Goal: Task Accomplishment & Management: Manage account settings

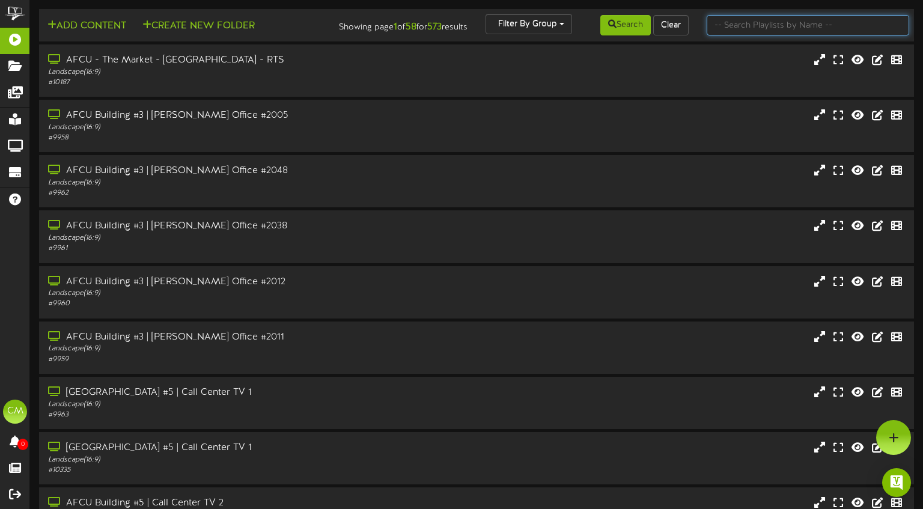
click at [760, 28] on input "text" at bounding box center [807, 25] width 203 height 20
type input "goodyear"
click at [636, 29] on button "Search" at bounding box center [625, 25] width 50 height 20
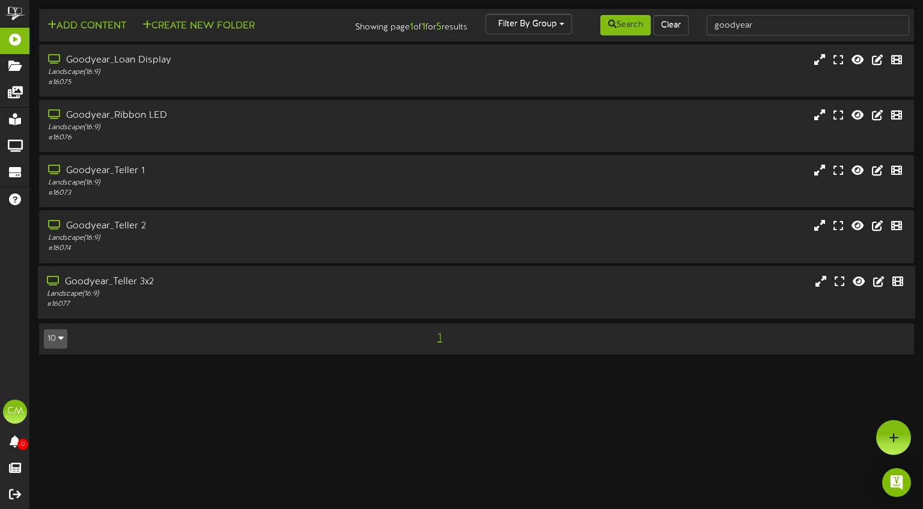
click at [145, 273] on div "Goodyear_Teller 3x2 Landscape ( 16:9 ) # 16077" at bounding box center [476, 292] width 877 height 52
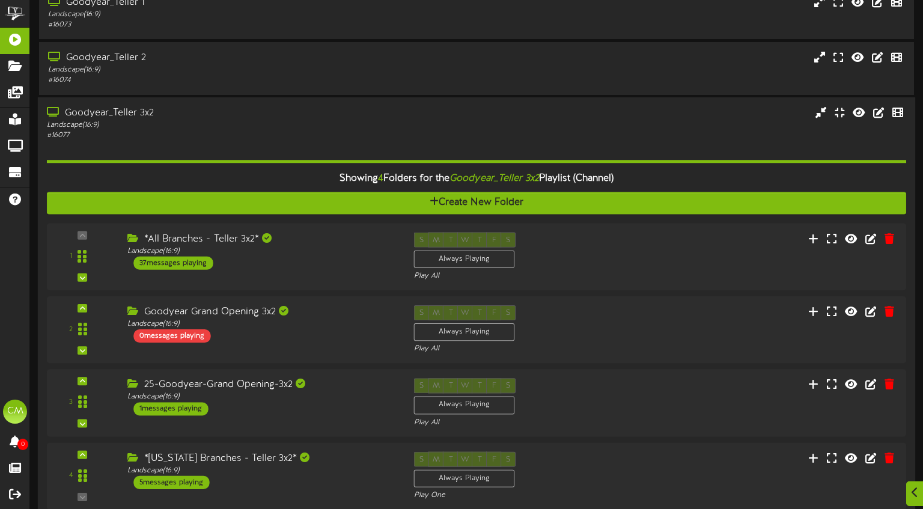
scroll to position [231, 0]
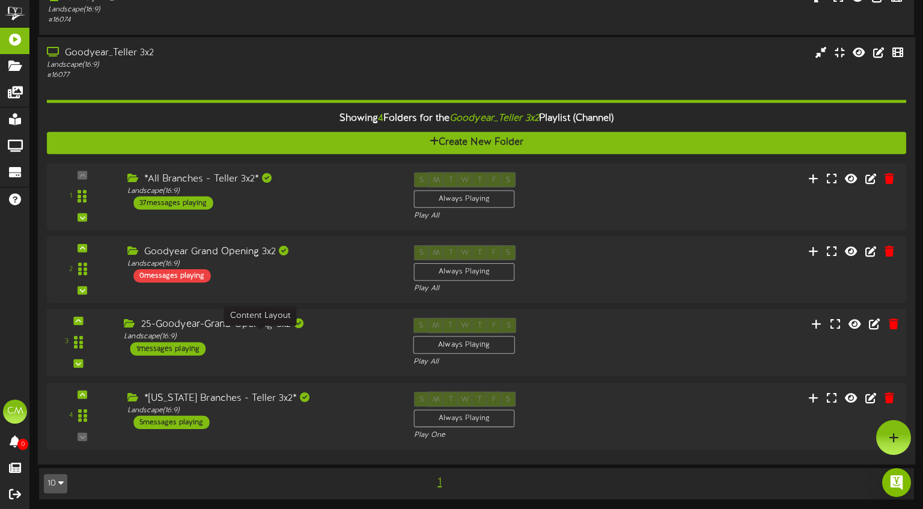
click at [247, 339] on div "Landscape ( 16:9 )" at bounding box center [259, 337] width 271 height 10
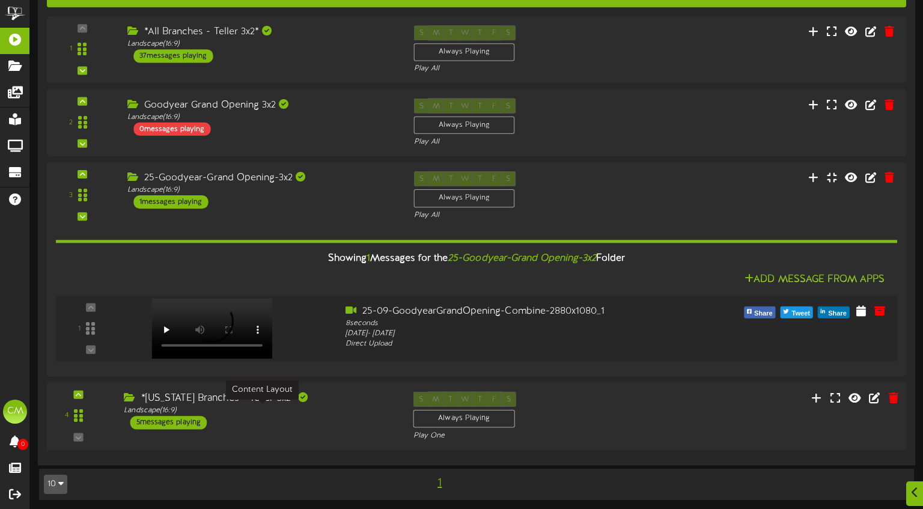
scroll to position [378, 0]
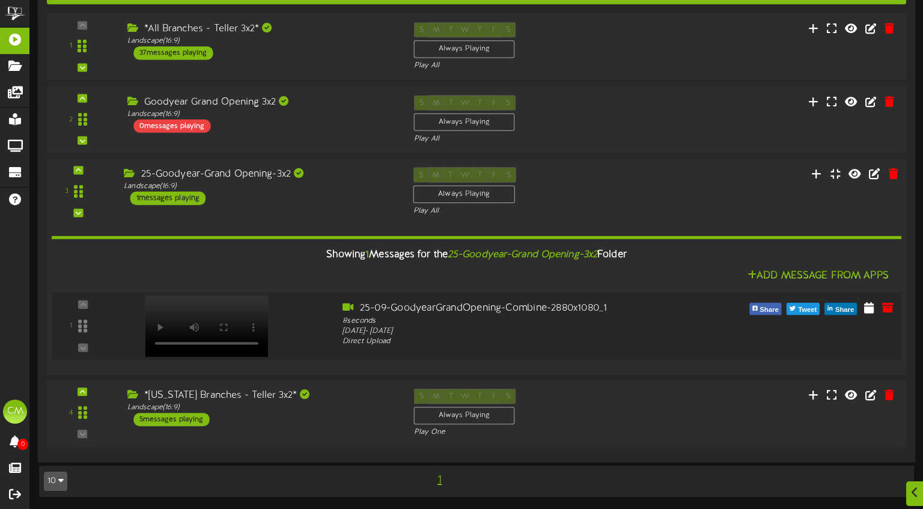
click at [181, 329] on div at bounding box center [205, 313] width 141 height 61
click at [870, 309] on icon at bounding box center [869, 306] width 12 height 13
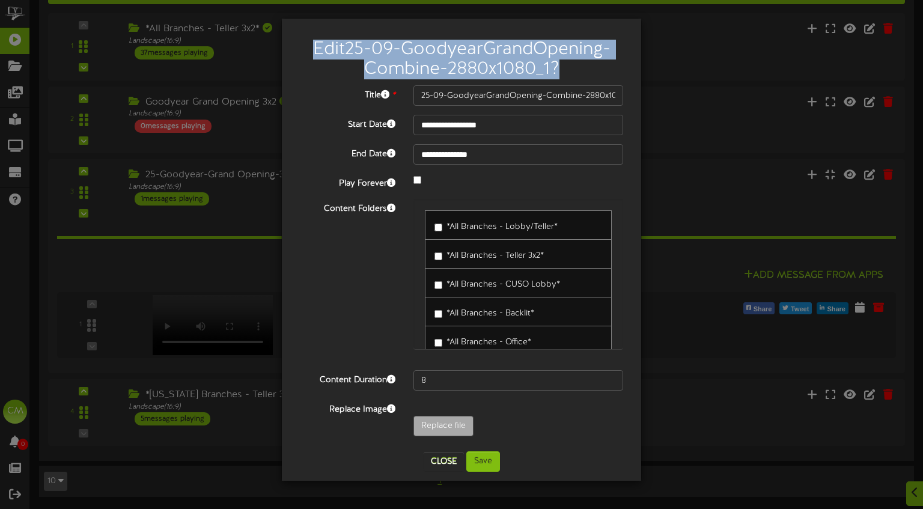
drag, startPoint x: 449, startPoint y: 32, endPoint x: 588, endPoint y: 59, distance: 141.5
click at [588, 59] on div "Edit 25-09-GoodyearGrandOpening-Combine-2880x1080_1 ?" at bounding box center [461, 57] width 341 height 58
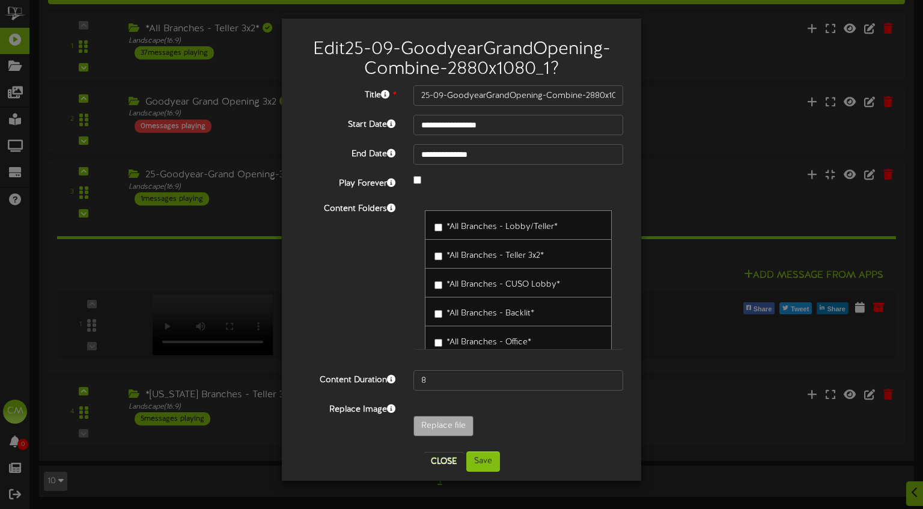
click at [363, 274] on div "Content Folders *All Branches - Lobby/Teller* *All Branches - Teller 3x2* *All …" at bounding box center [461, 280] width 341 height 162
type input "**********"
type input "25-09-GoodyearGrandOpening-Combine-1920x1080_11"
click at [496, 461] on button "Save" at bounding box center [483, 461] width 34 height 20
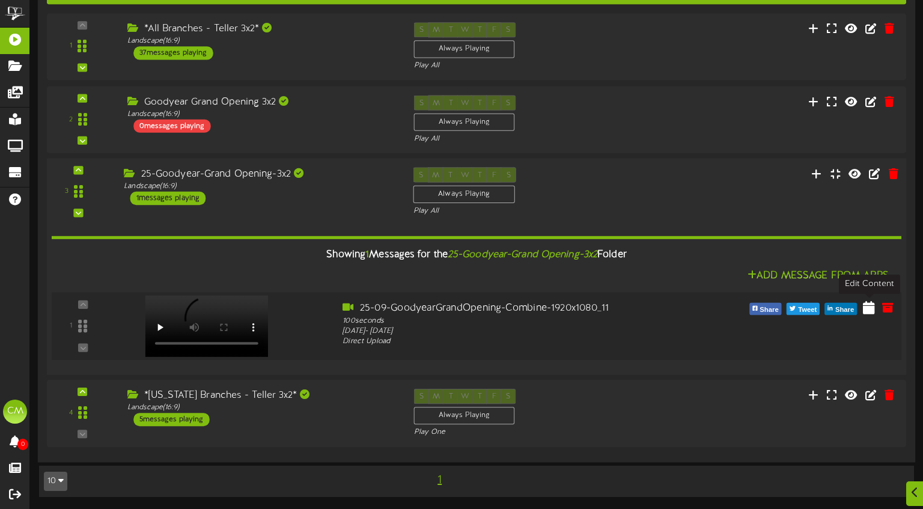
click at [867, 308] on icon at bounding box center [869, 306] width 12 height 13
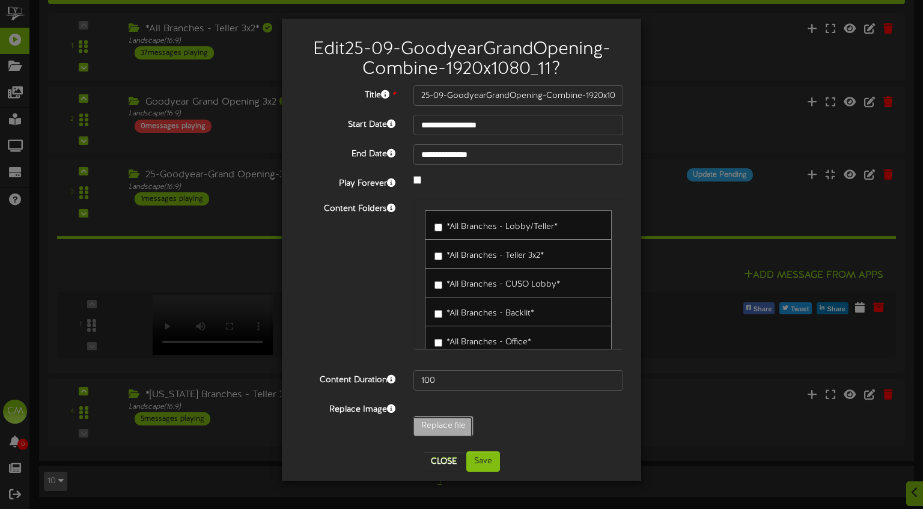
type input "**********"
type input "25-09-GoodyearGrandOpening-Combine-2880x1080_11"
click at [487, 467] on button "Save" at bounding box center [483, 461] width 34 height 20
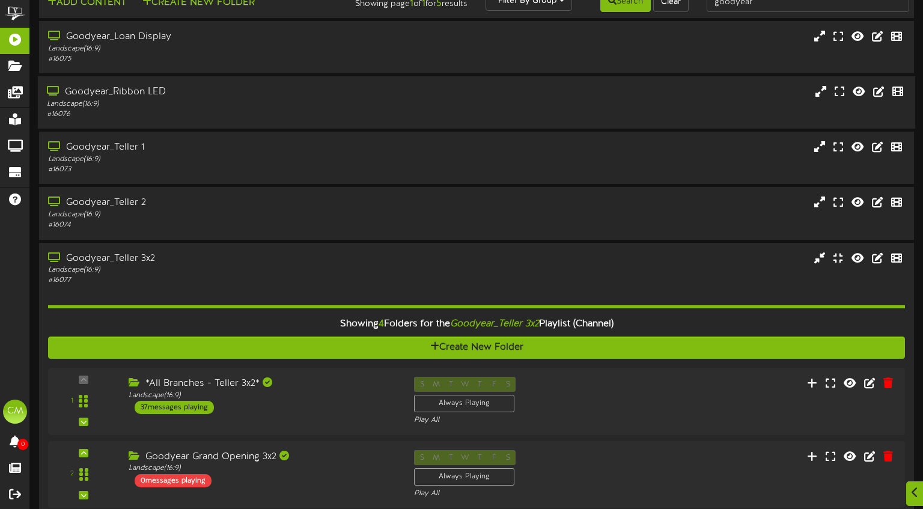
scroll to position [0, 0]
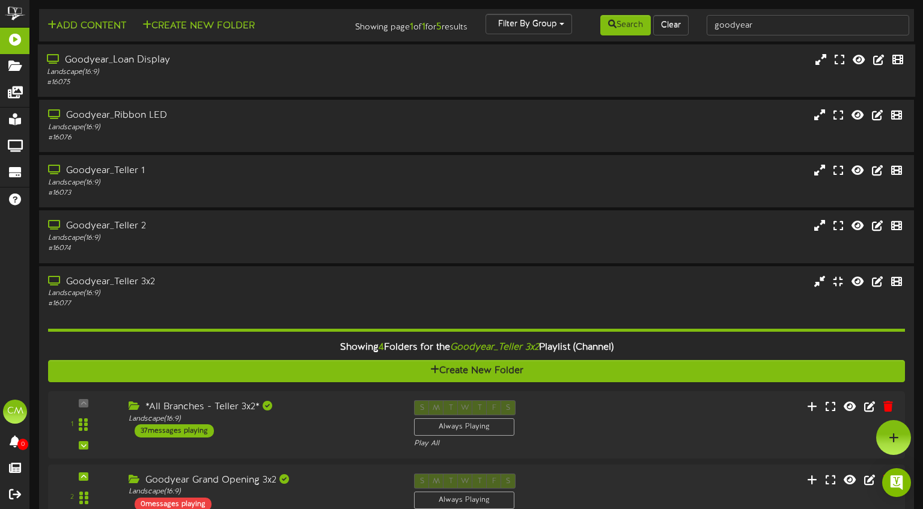
click at [234, 72] on div "Landscape ( 16:9 )" at bounding box center [220, 72] width 347 height 10
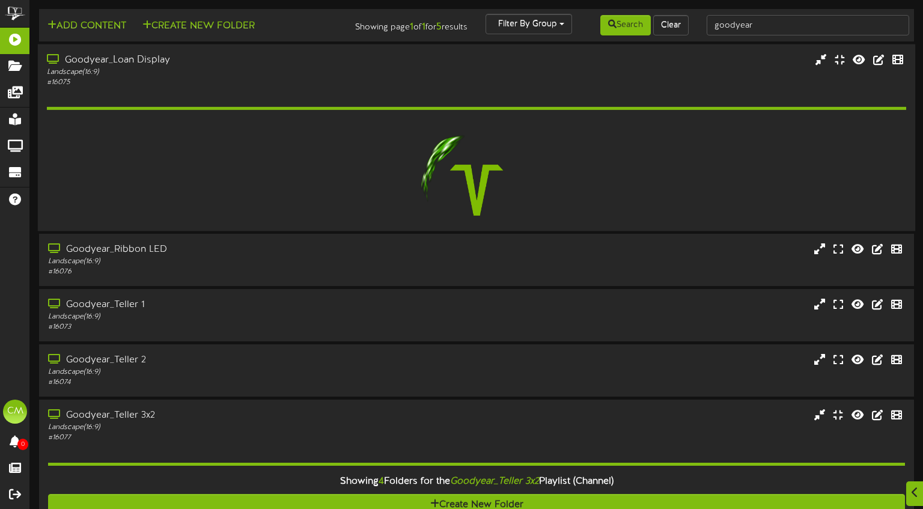
scroll to position [5, 0]
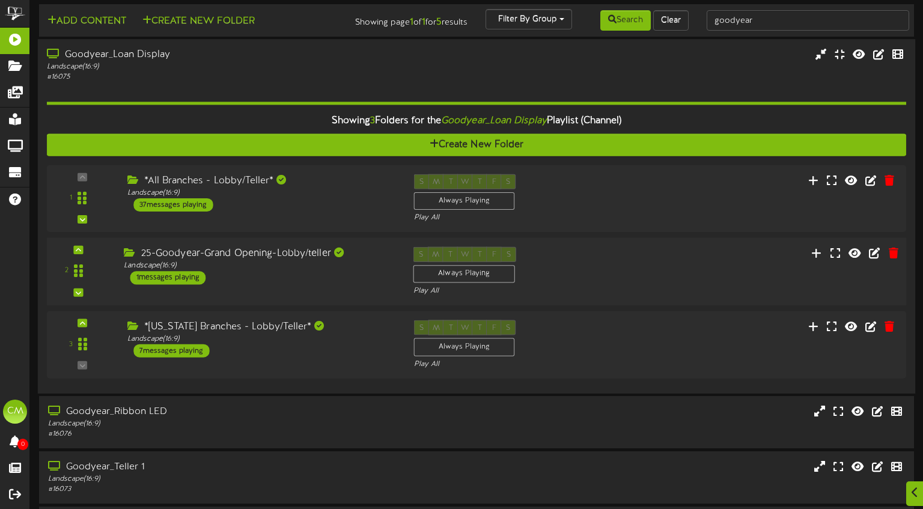
click at [258, 284] on div "2 ( 16:9" at bounding box center [477, 271] width 868 height 49
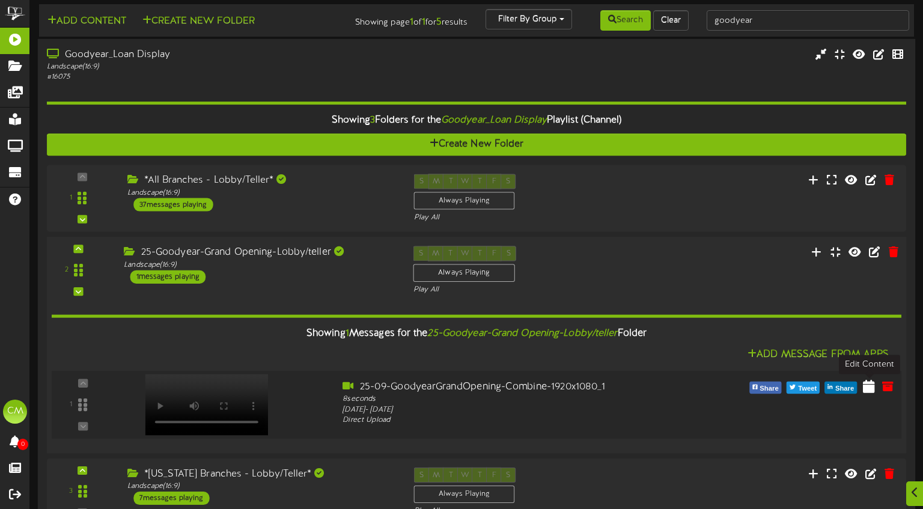
click at [868, 383] on icon at bounding box center [869, 385] width 12 height 13
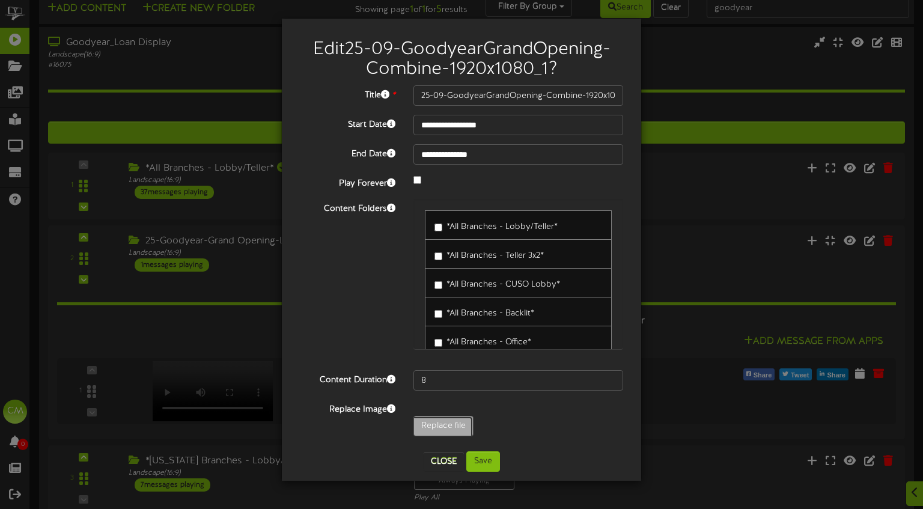
type input "**********"
type input "25-09-GoodyearGrandOpening-Combine-1920x1080_11"
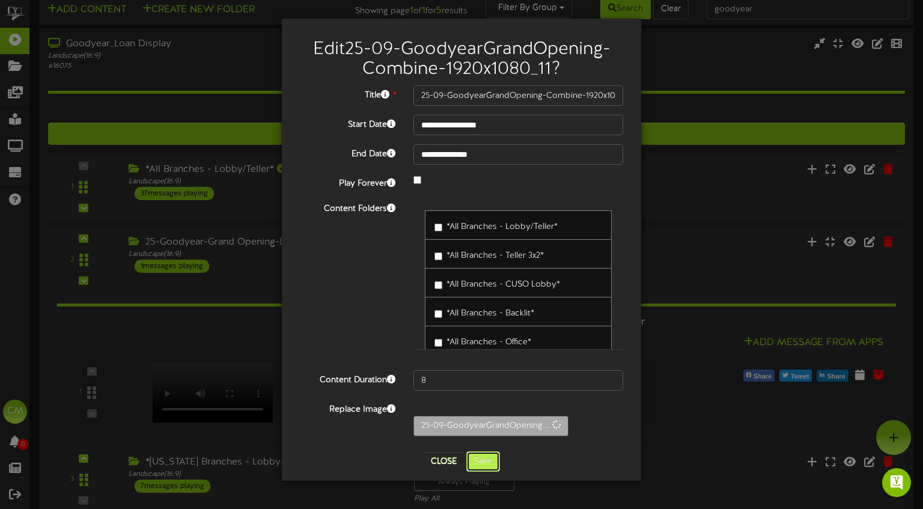
click at [496, 461] on button "Save" at bounding box center [483, 461] width 34 height 20
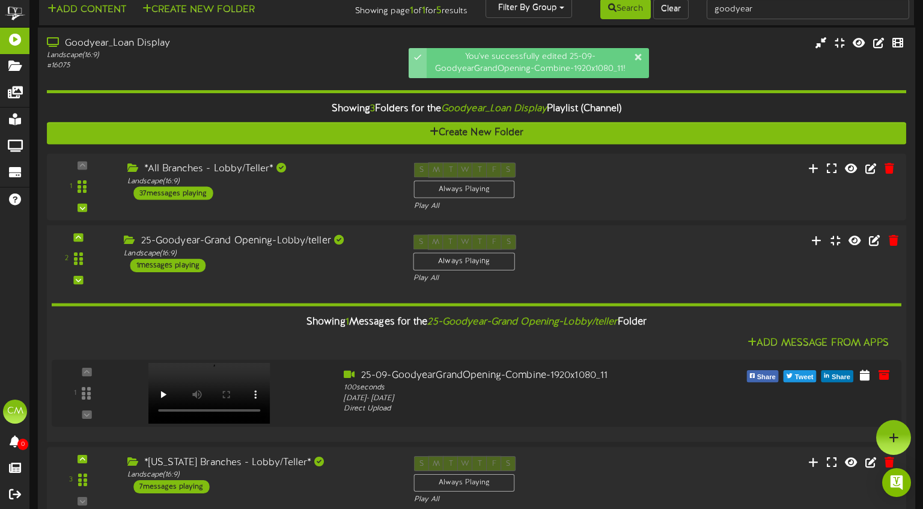
scroll to position [0, 0]
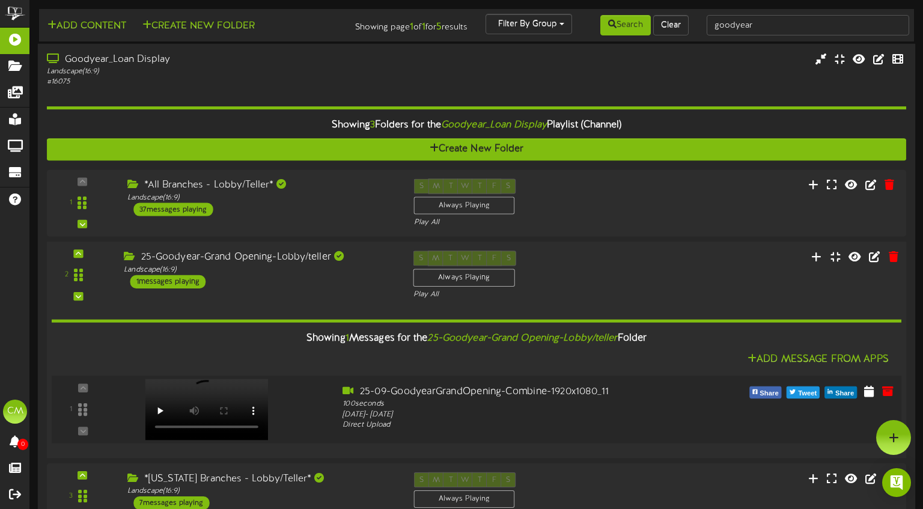
click at [159, 409] on div at bounding box center [205, 396] width 141 height 61
click at [201, 87] on div "Goodyear_Loan Display Landscape ( 16:9 ) # 16075" at bounding box center [476, 295] width 877 height 502
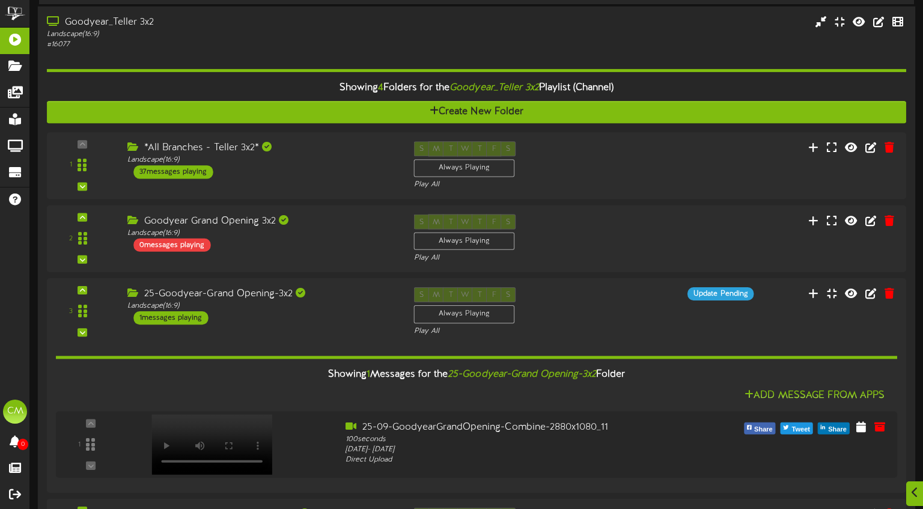
scroll to position [260, 0]
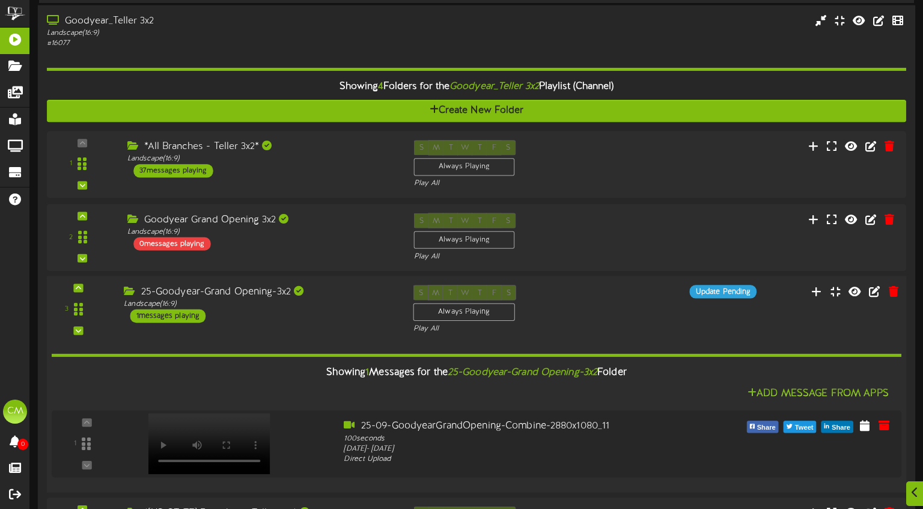
click at [236, 294] on div "25-Goodyear-Grand Opening-3x2" at bounding box center [259, 292] width 271 height 14
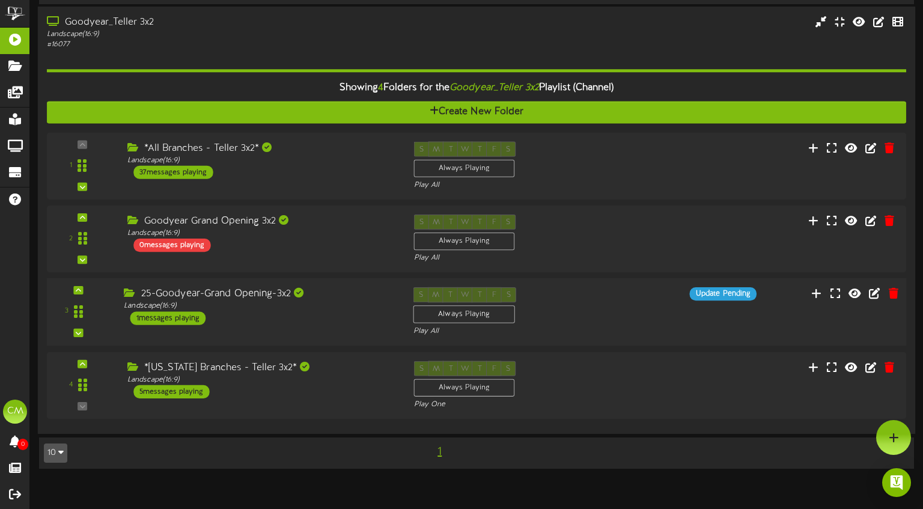
scroll to position [257, 0]
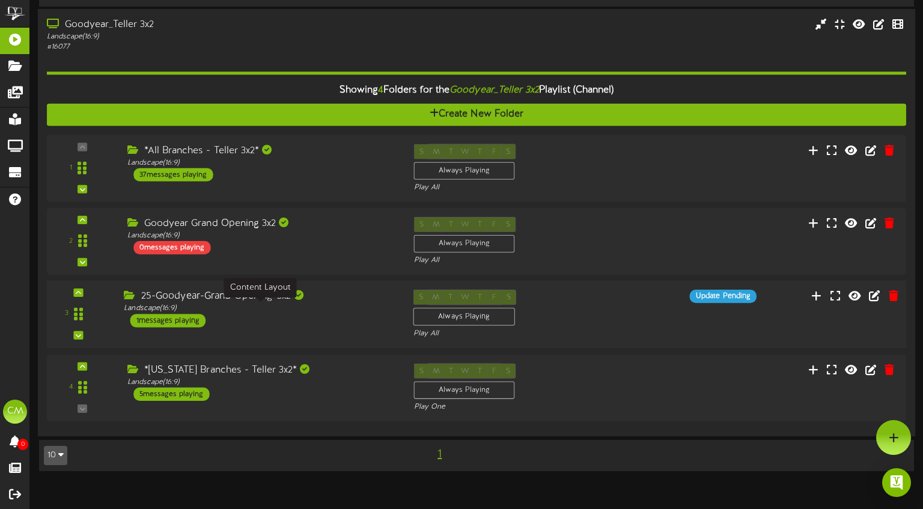
click at [206, 306] on div "Landscape ( 16:9 )" at bounding box center [259, 308] width 271 height 10
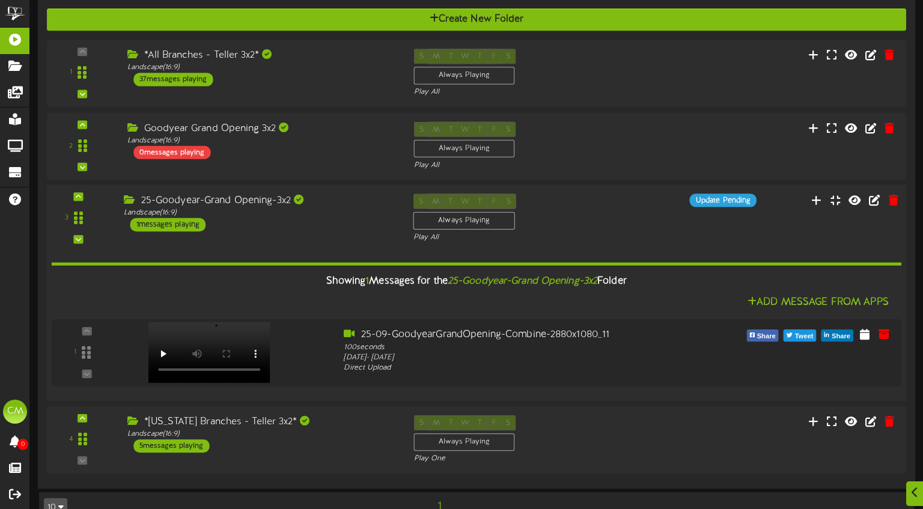
scroll to position [378, 0]
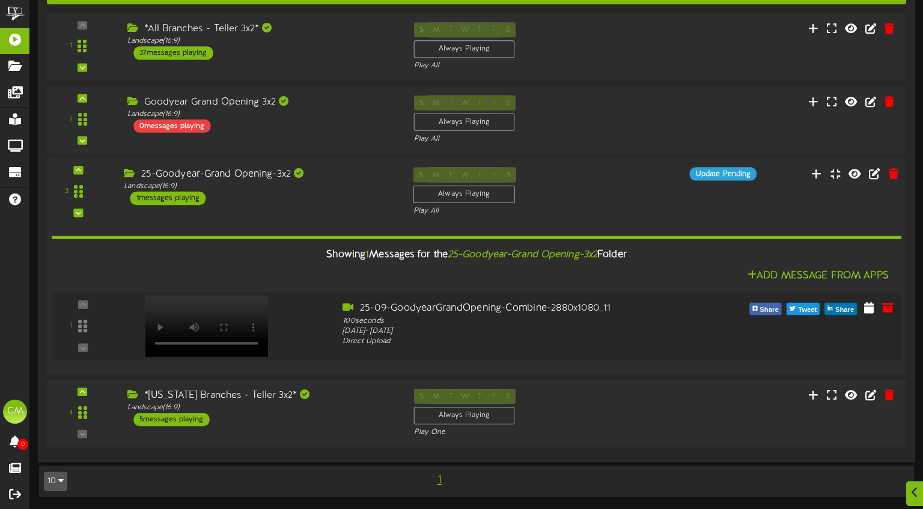
click at [165, 317] on div at bounding box center [205, 313] width 141 height 61
click at [334, 193] on div "25-Goodyear-Grand Opening-3x2 Landscape ( 16:9 ) 1 messages playing" at bounding box center [260, 186] width 290 height 38
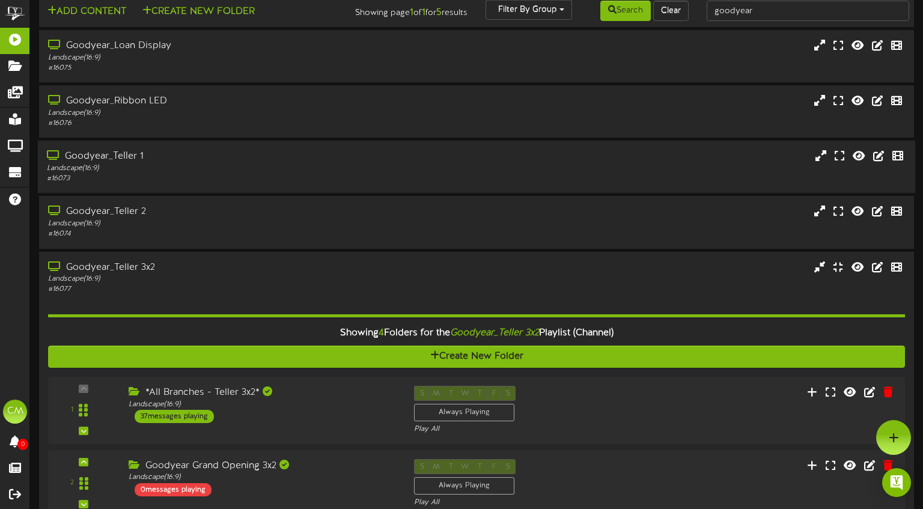
scroll to position [0, 0]
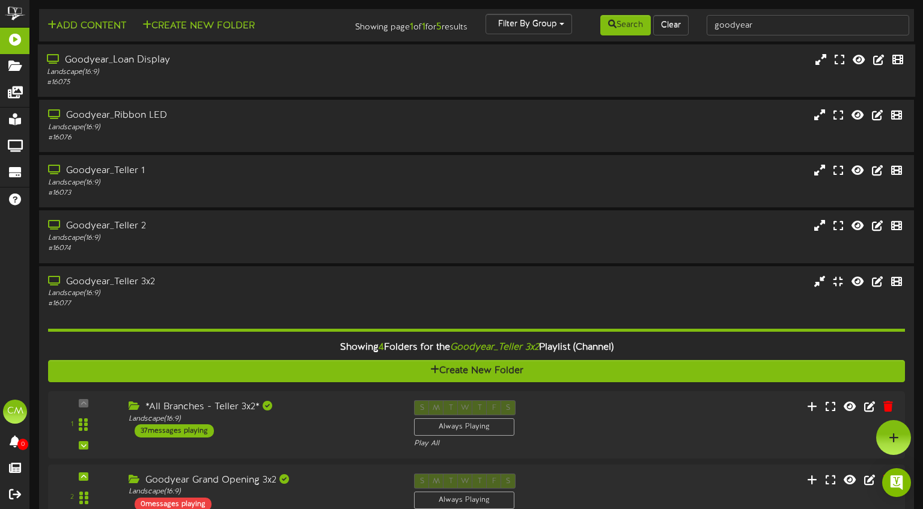
click at [133, 53] on div "Goodyear_Loan Display" at bounding box center [220, 60] width 347 height 14
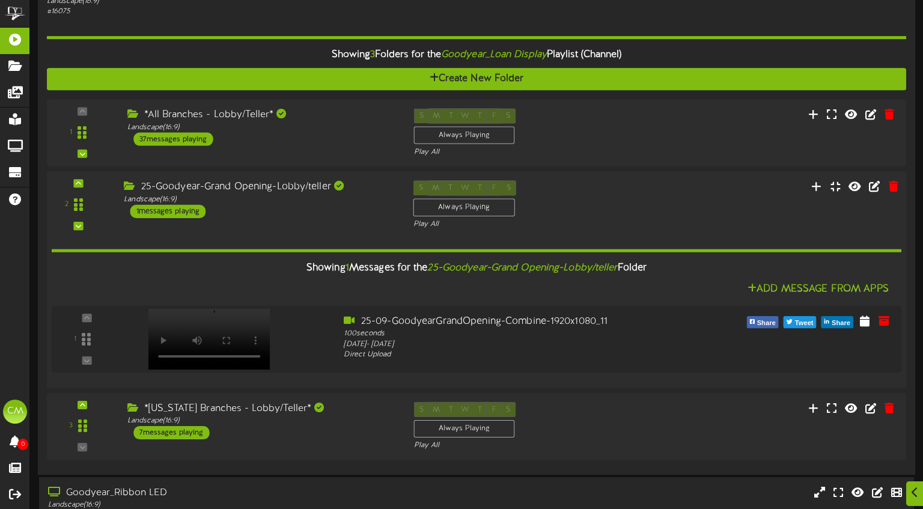
scroll to position [74, 0]
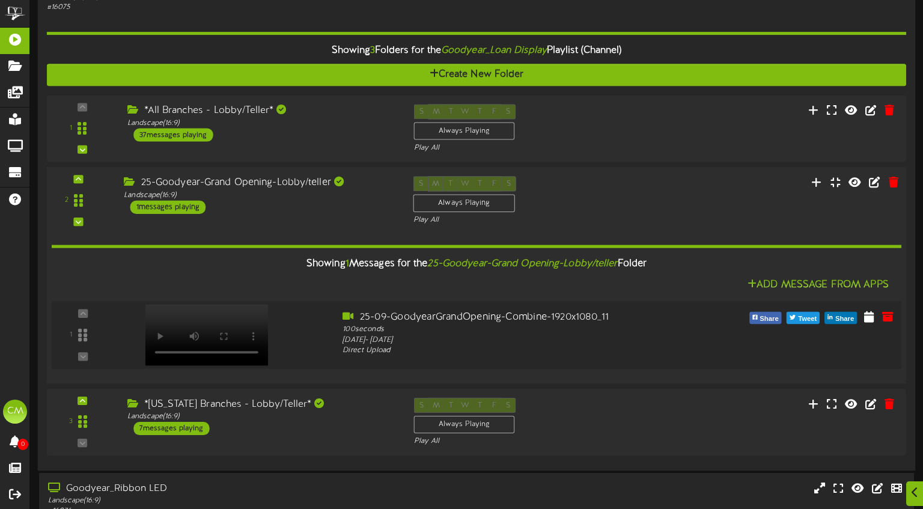
click at [153, 332] on div at bounding box center [205, 322] width 141 height 61
click at [277, 209] on div "25-Goodyear-Grand Opening-Lobby/teller Landscape ( 16:9 ) 1 messages playing" at bounding box center [260, 195] width 290 height 38
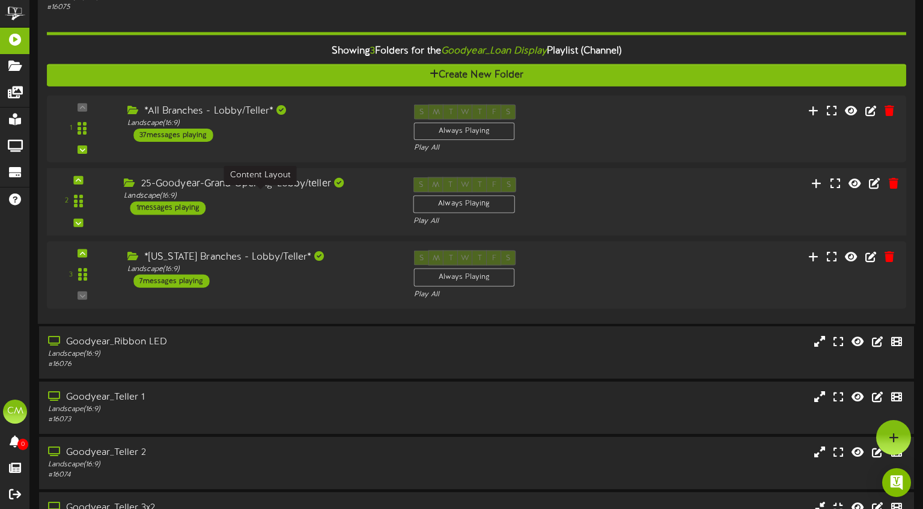
scroll to position [0, 0]
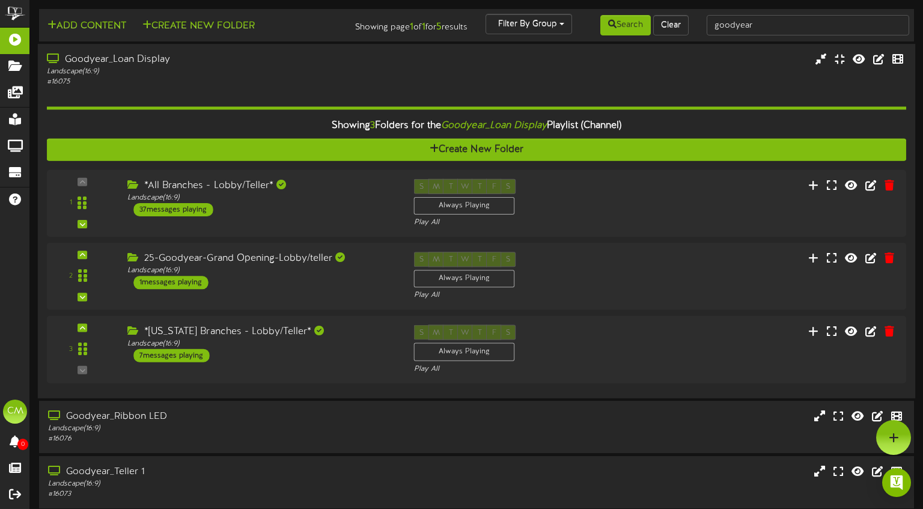
click at [300, 68] on div "Landscape ( 16:9 )" at bounding box center [220, 72] width 347 height 10
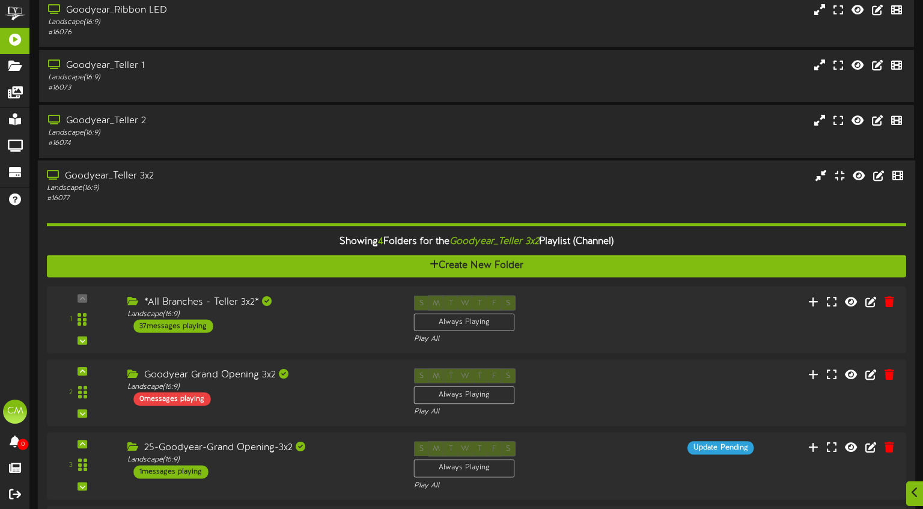
scroll to position [107, 0]
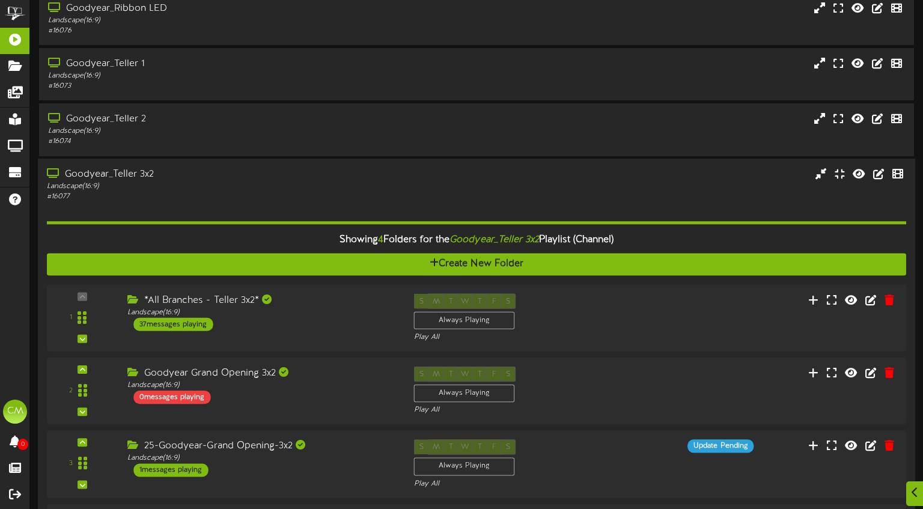
click at [182, 190] on div "Landscape ( 16:9 )" at bounding box center [220, 186] width 347 height 10
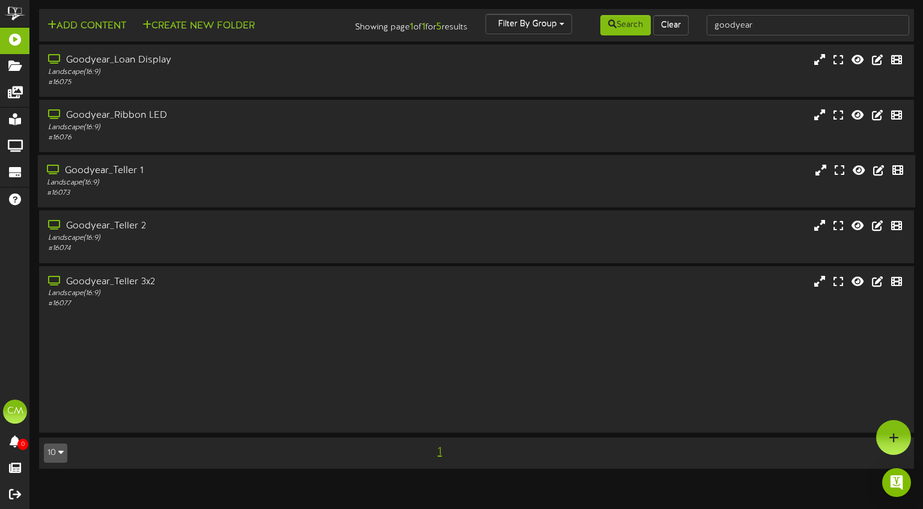
scroll to position [0, 0]
